Goal: Transaction & Acquisition: Download file/media

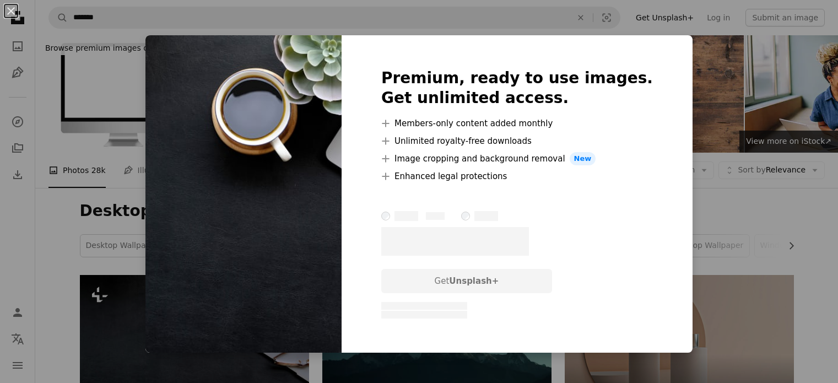
scroll to position [220, 0]
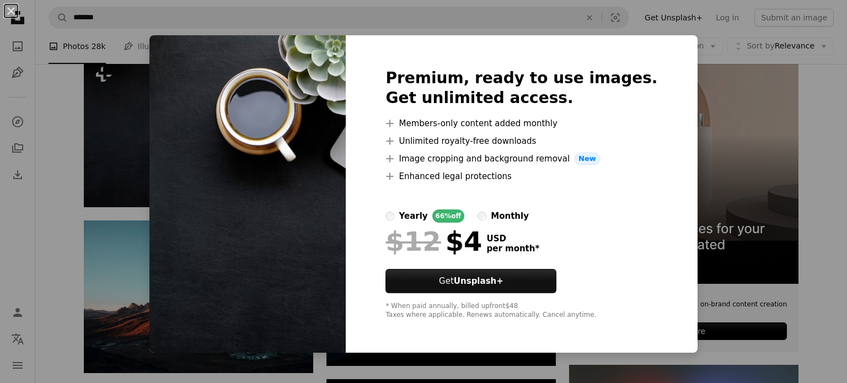
click at [814, 149] on div "An X shape Premium, ready to use images. Get unlimited access. A plus sign Memb…" at bounding box center [423, 191] width 847 height 383
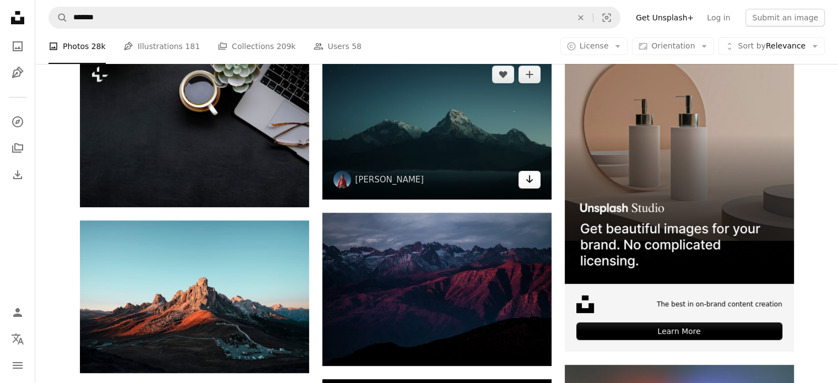
click at [527, 187] on link "Arrow pointing down" at bounding box center [530, 180] width 22 height 18
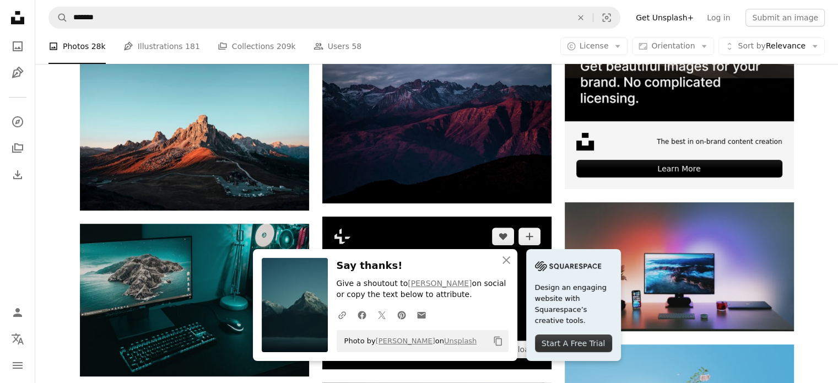
scroll to position [441, 0]
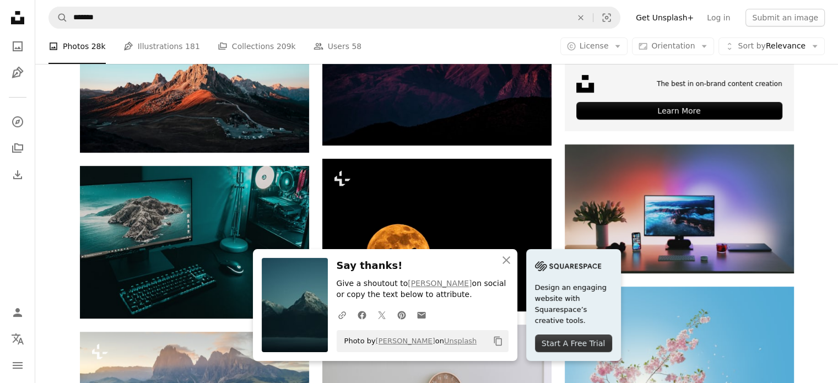
click at [506, 255] on icon "An X shape" at bounding box center [506, 260] width 13 height 13
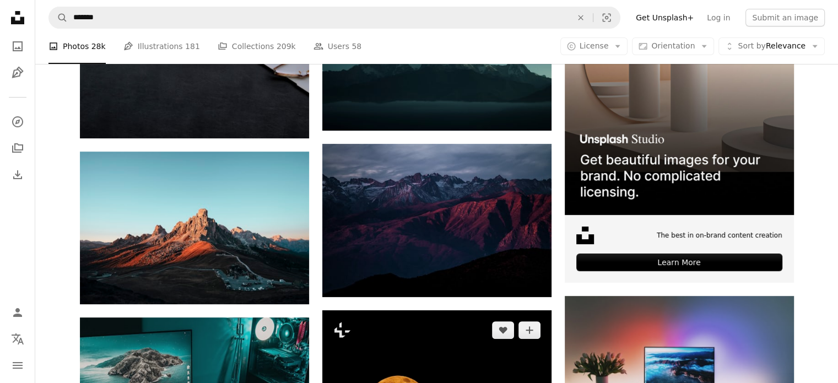
scroll to position [276, 0]
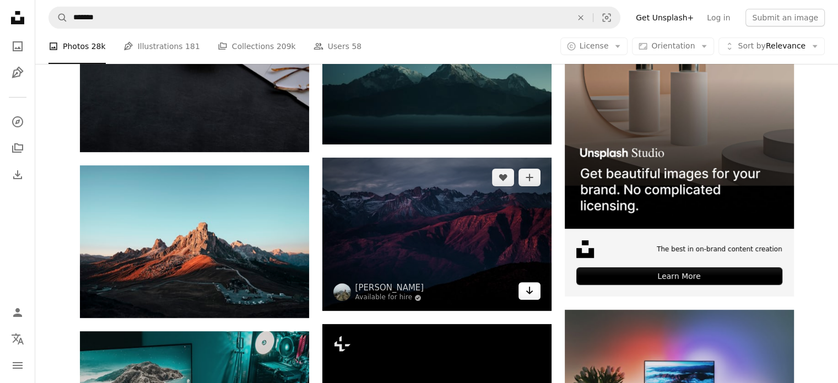
click at [531, 293] on icon "Arrow pointing down" at bounding box center [529, 290] width 9 height 13
